Goal: Check status

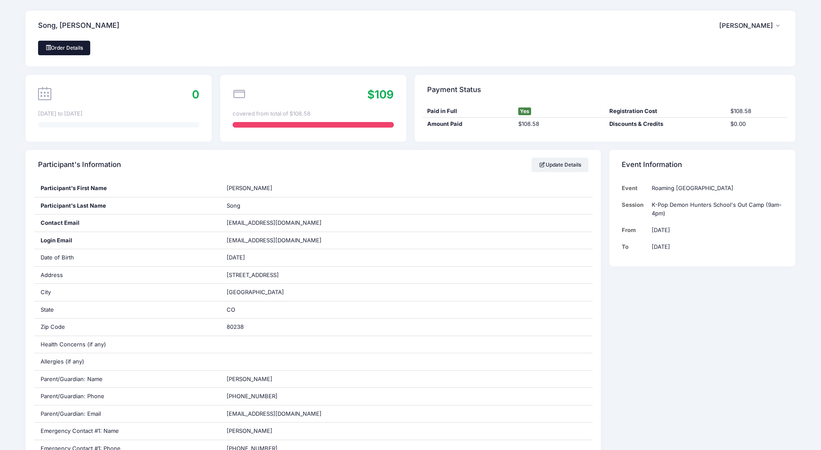
click at [73, 49] on link "Order Details" at bounding box center [64, 48] width 52 height 15
